Goal: Task Accomplishment & Management: Complete application form

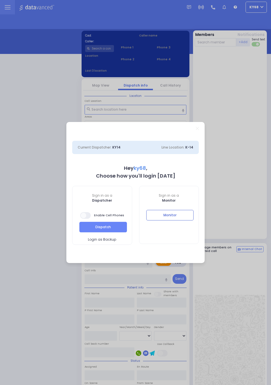
select select "12"
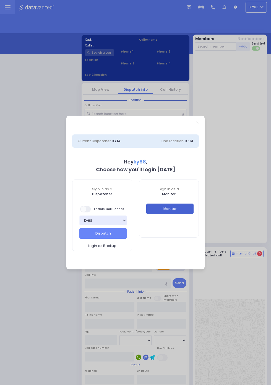
click at [194, 214] on button "Monitor" at bounding box center [170, 209] width 48 height 11
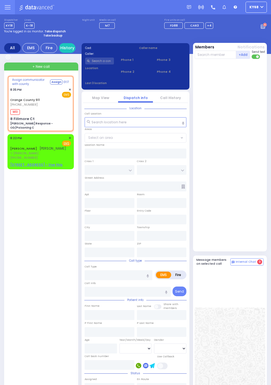
select select
type input "Charlie Response - OD/Poisoning C"
radio input "true"
type input "Nature: : Charlie Response - OD/Poisoning C Address: : 8 Fillmore Ct APT F, 109…"
select select
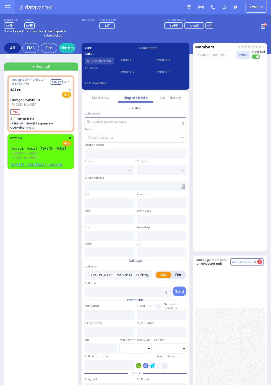
type input "20:36"
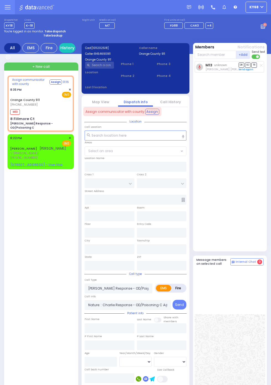
type input "8 Fillmore Ct"
type input "Monroe"
type input "New York"
type input "10930"
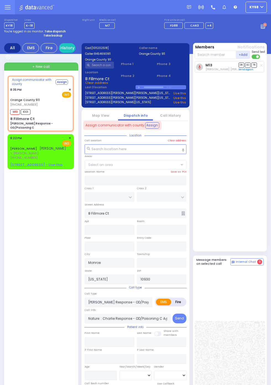
select select
radio input "true"
select select
